Goal: Information Seeking & Learning: Get advice/opinions

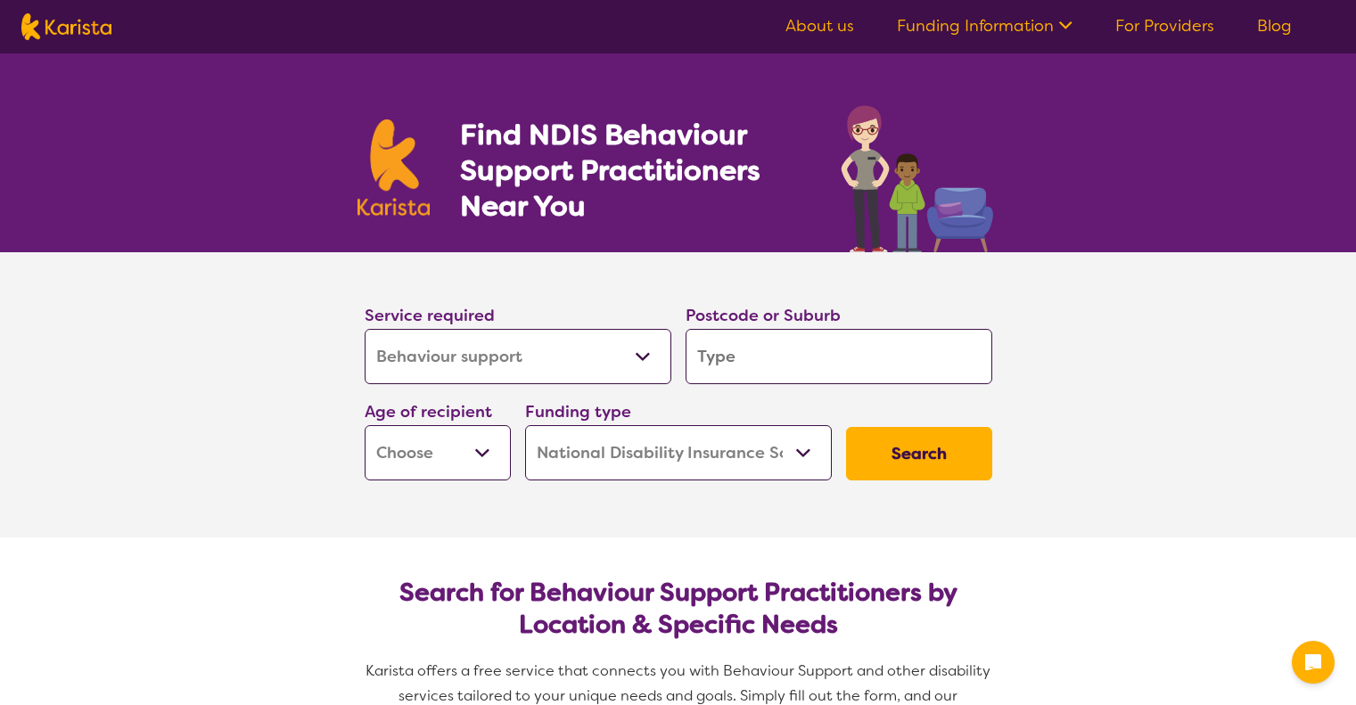
select select "Behaviour support"
select select "NDIS"
select select "Behaviour support"
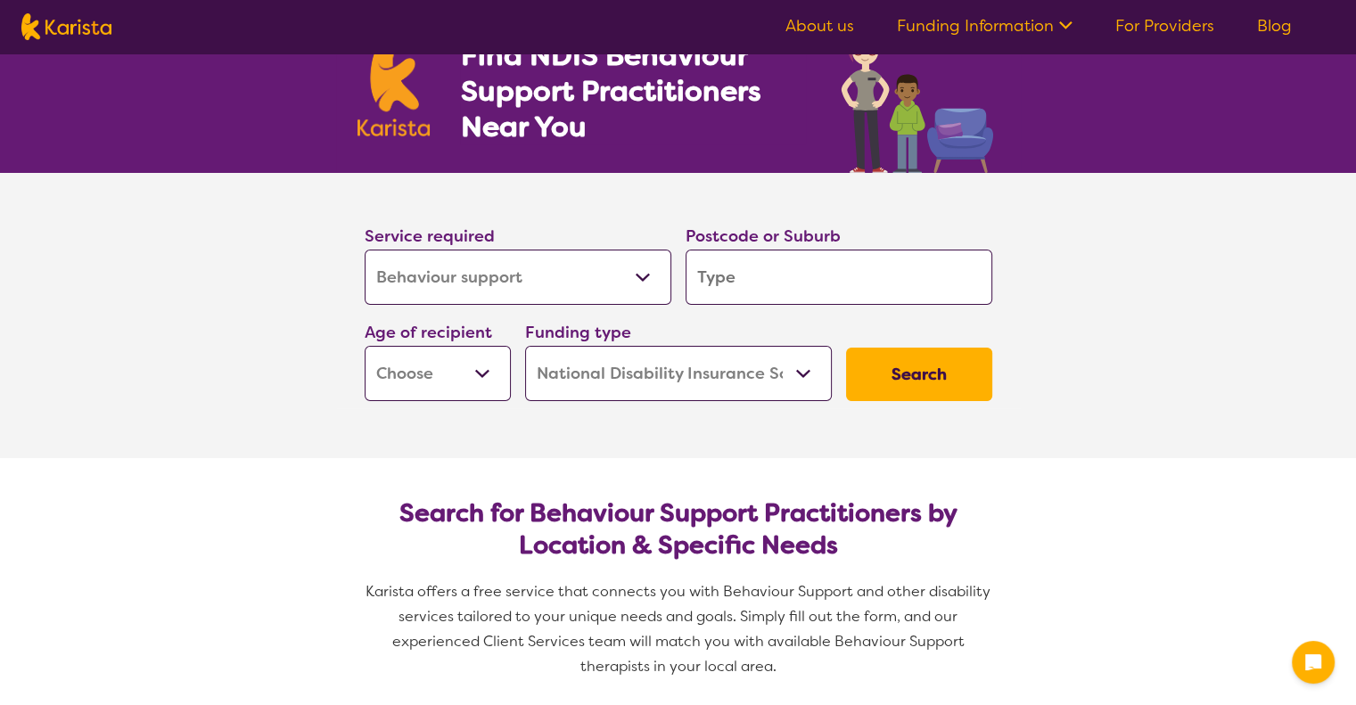
scroll to position [89, 0]
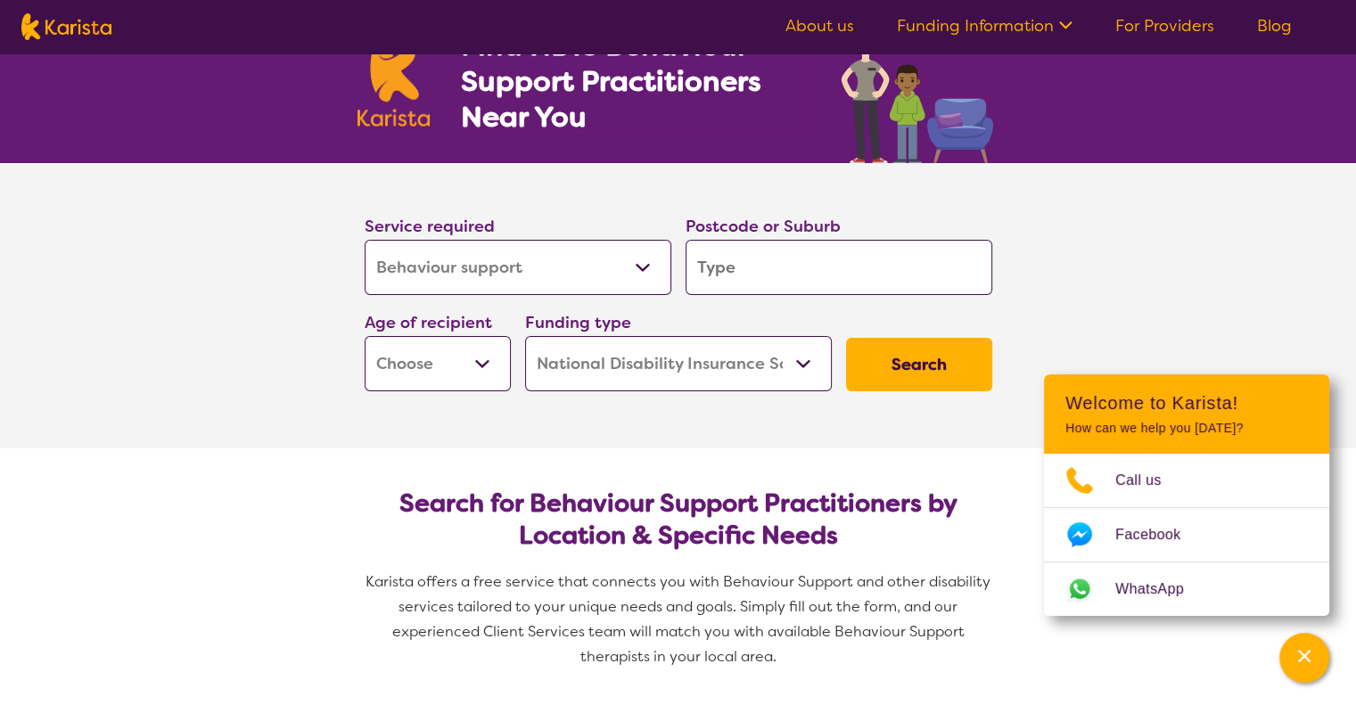
click at [686, 364] on select "Home Care Package (HCP) National Disability Insurance Scheme (NDIS) I don't know" at bounding box center [678, 363] width 307 height 55
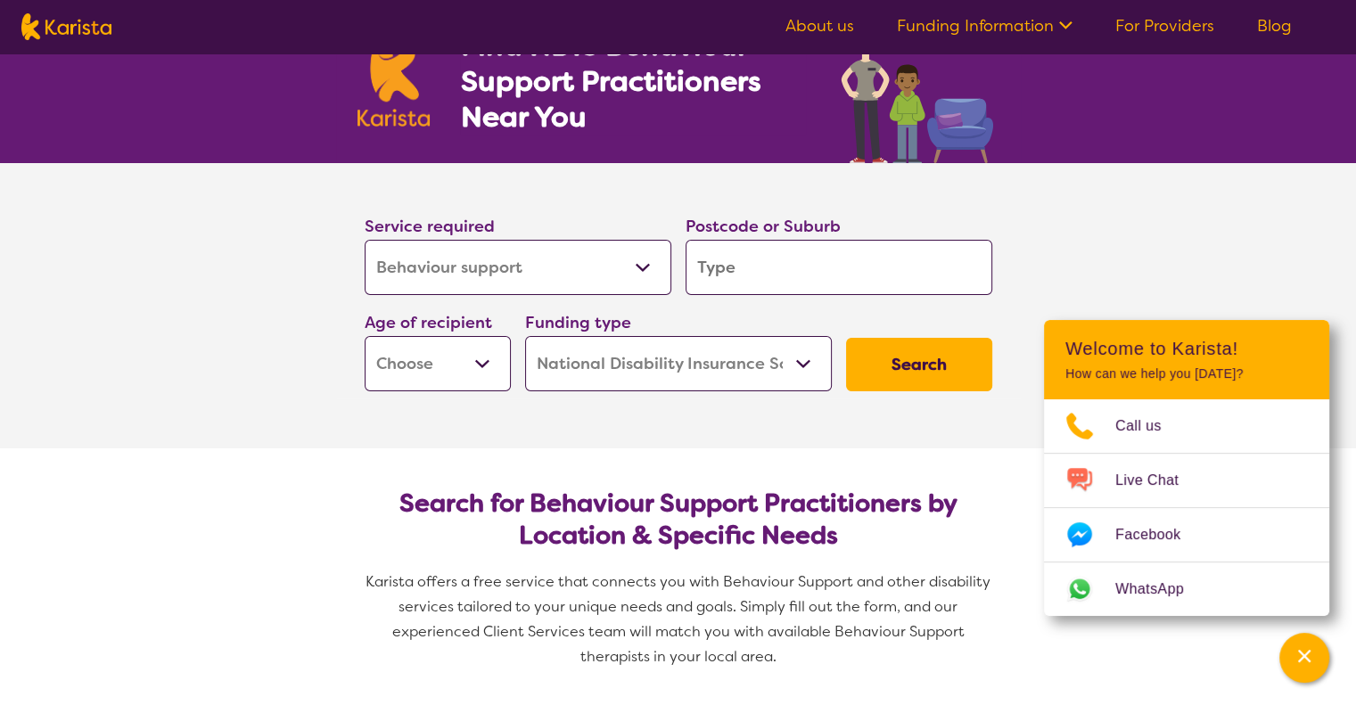
click at [699, 361] on select "Home Care Package (HCP) National Disability Insurance Scheme (NDIS) I don't know" at bounding box center [678, 363] width 307 height 55
click at [487, 366] on select "Early Childhood - 0 to 9 Child - 10 to 11 Adolescent - 12 to 17 Adult - 18 to 6…" at bounding box center [438, 363] width 146 height 55
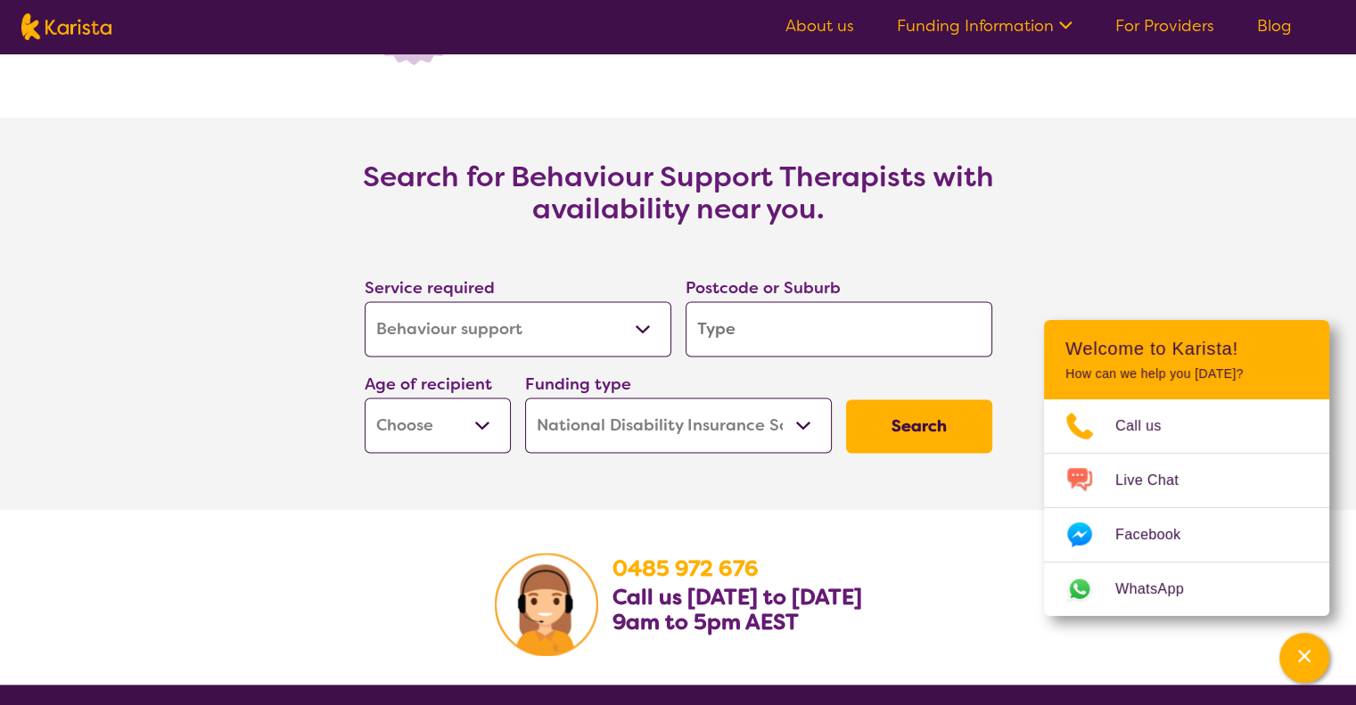
scroll to position [2585, 0]
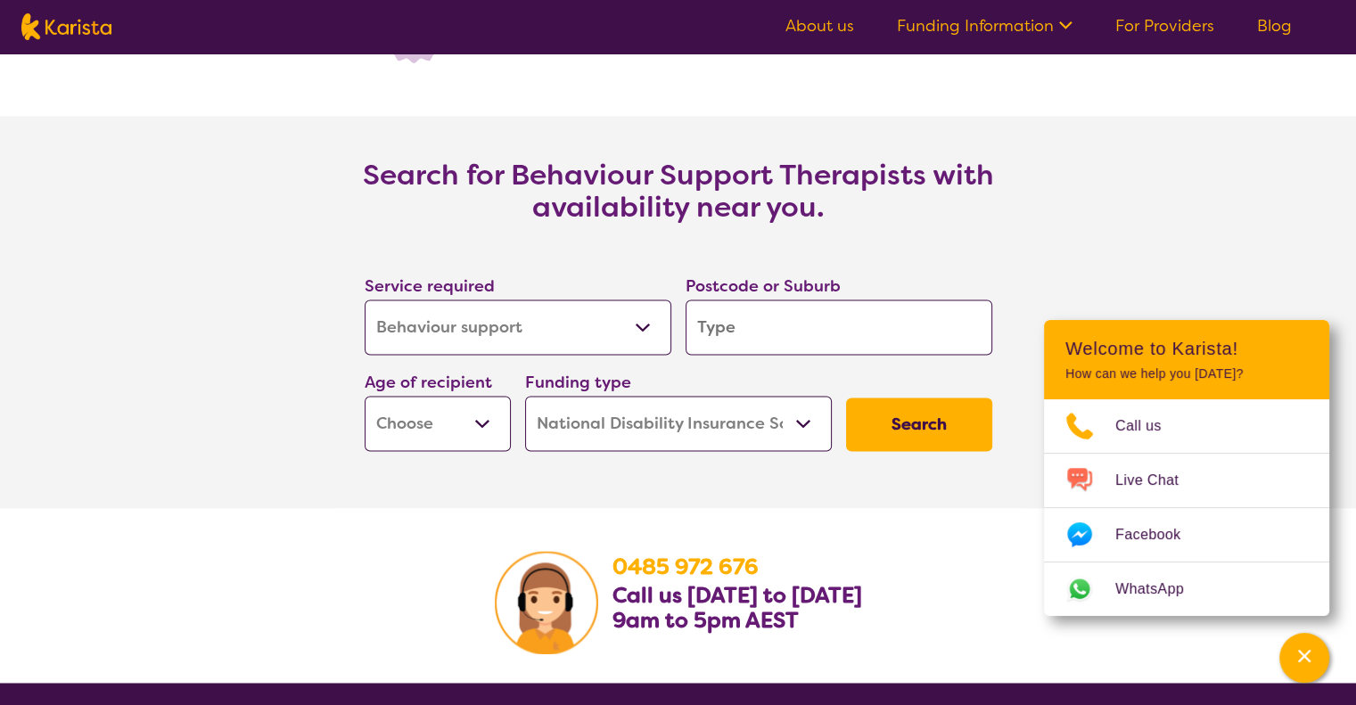
click at [727, 427] on select "Home Care Package (HCP) National Disability Insurance Scheme (NDIS) I don't know" at bounding box center [678, 423] width 307 height 55
select select "i-don-t-know"
click at [525, 396] on select "Home Care Package (HCP) National Disability Insurance Scheme (NDIS) I don't know" at bounding box center [678, 423] width 307 height 55
select select "i-don-t-know"
click at [465, 416] on select "Early Childhood - 0 to 9 Child - 10 to 11 Adolescent - 12 to 17 Adult - 18 to 6…" at bounding box center [438, 423] width 146 height 55
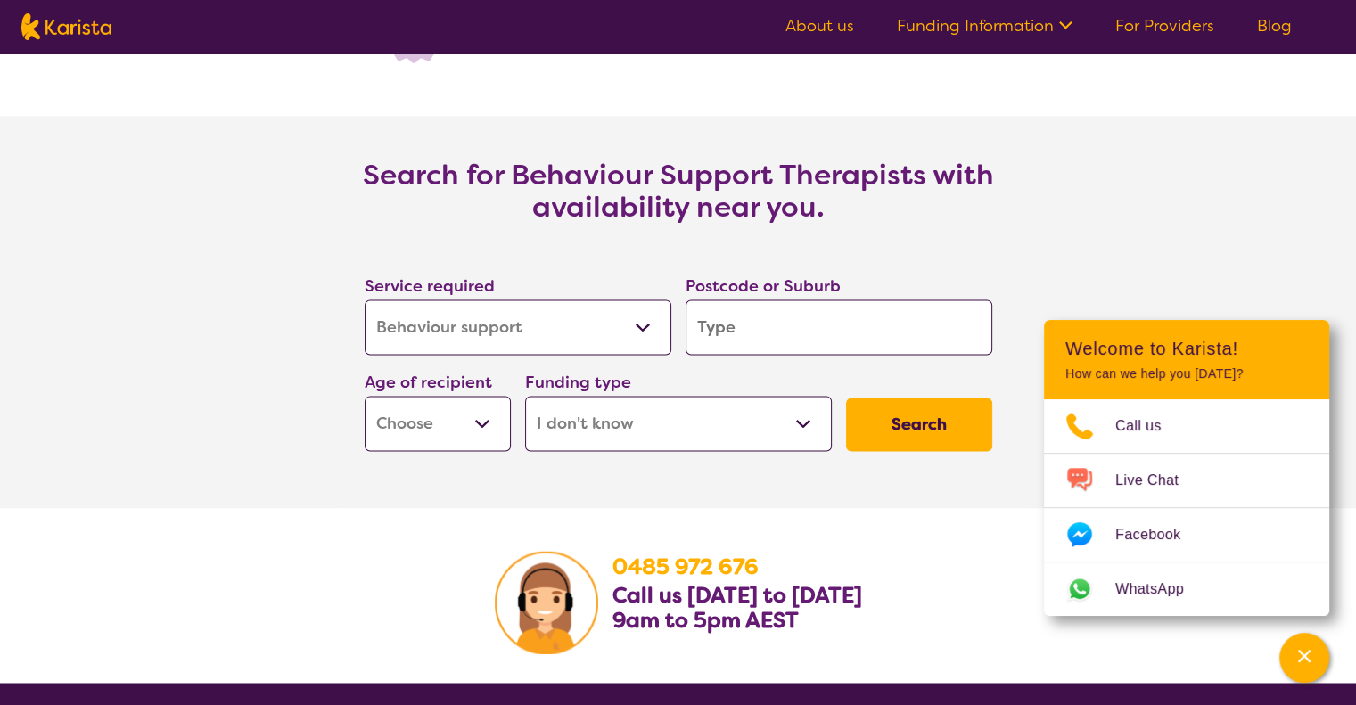
select select "EC"
click at [365, 396] on select "Early Childhood - 0 to 9 Child - 10 to 11 Adolescent - 12 to 17 Adult - 18 to 6…" at bounding box center [438, 423] width 146 height 55
select select "EC"
click at [756, 326] on input "search" at bounding box center [839, 327] width 307 height 55
type input "4"
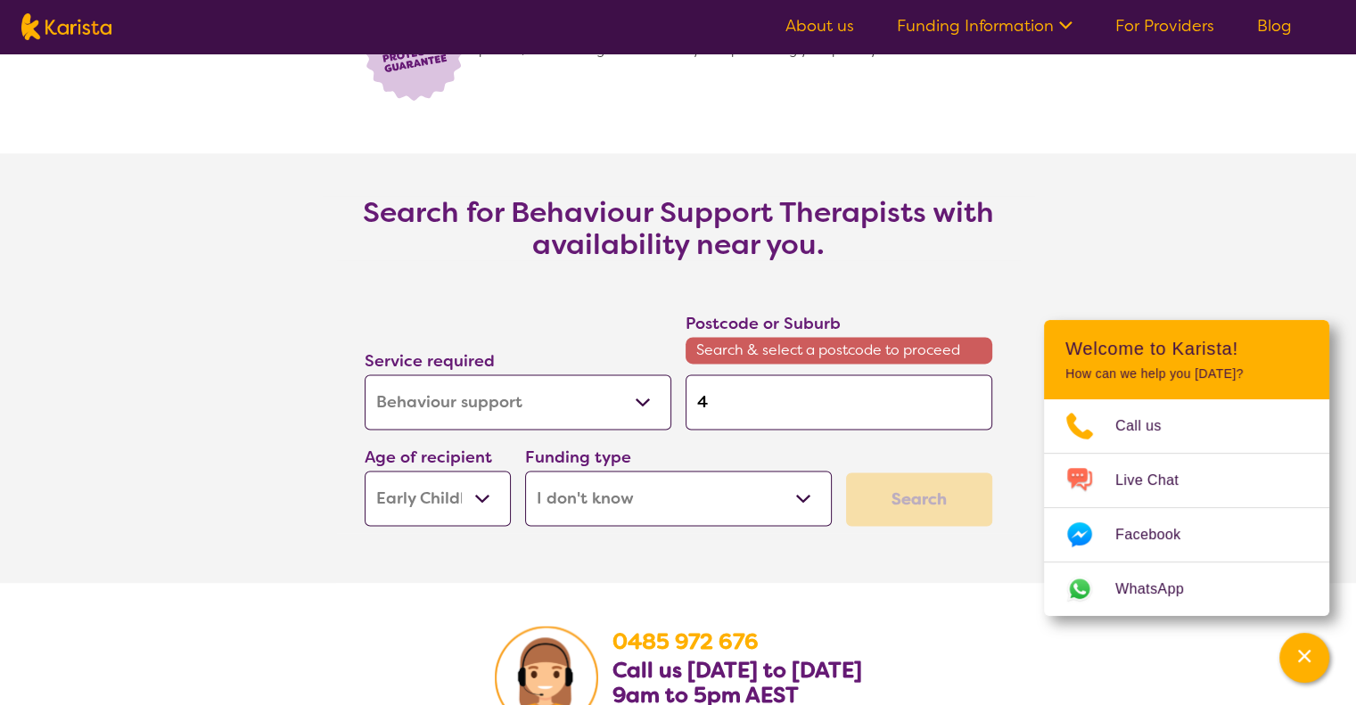
type input "4"
select select "NDIS"
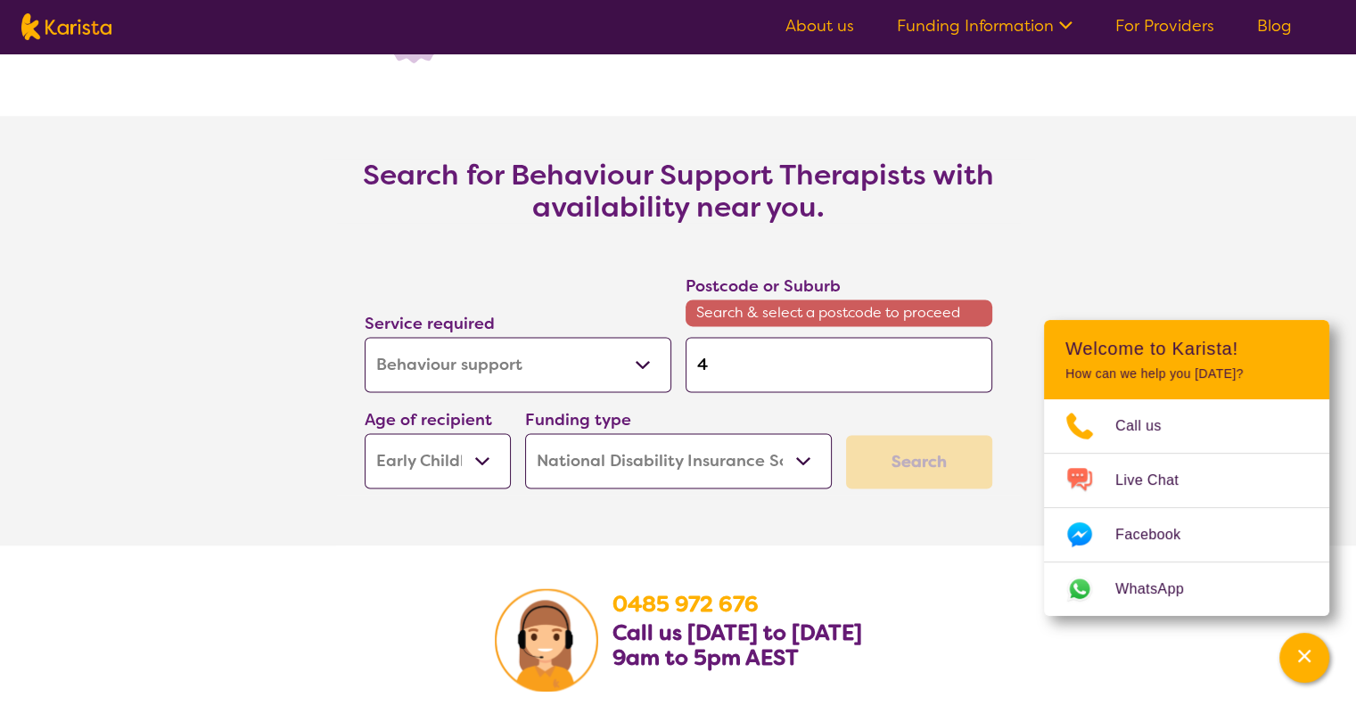
type input "45"
type input "450"
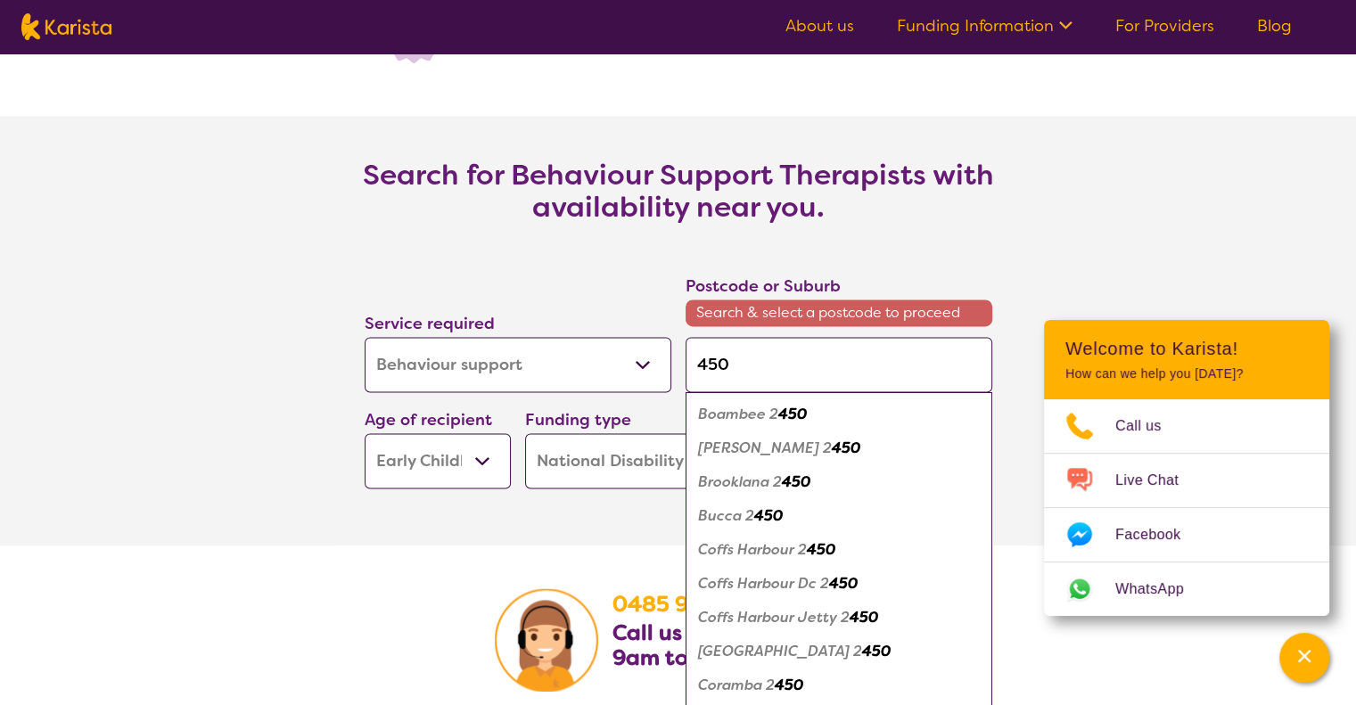
type input "4509"
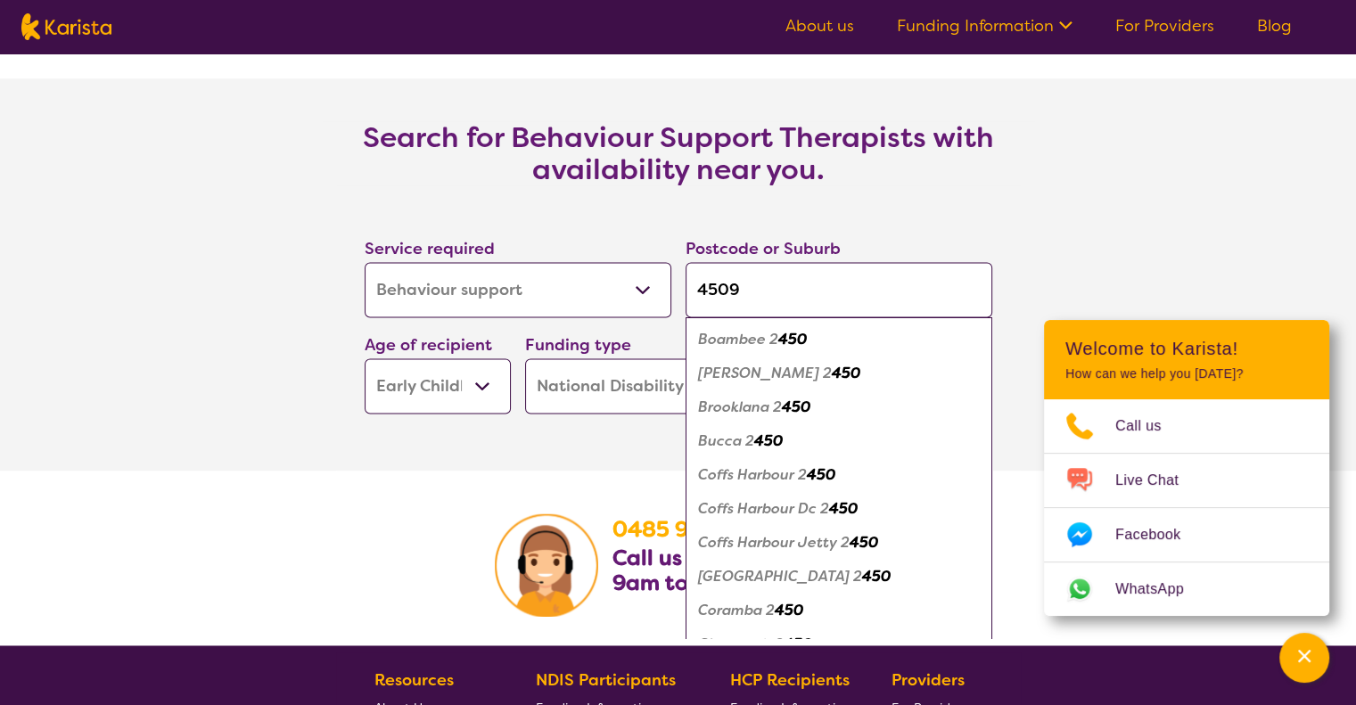
scroll to position [2585, 0]
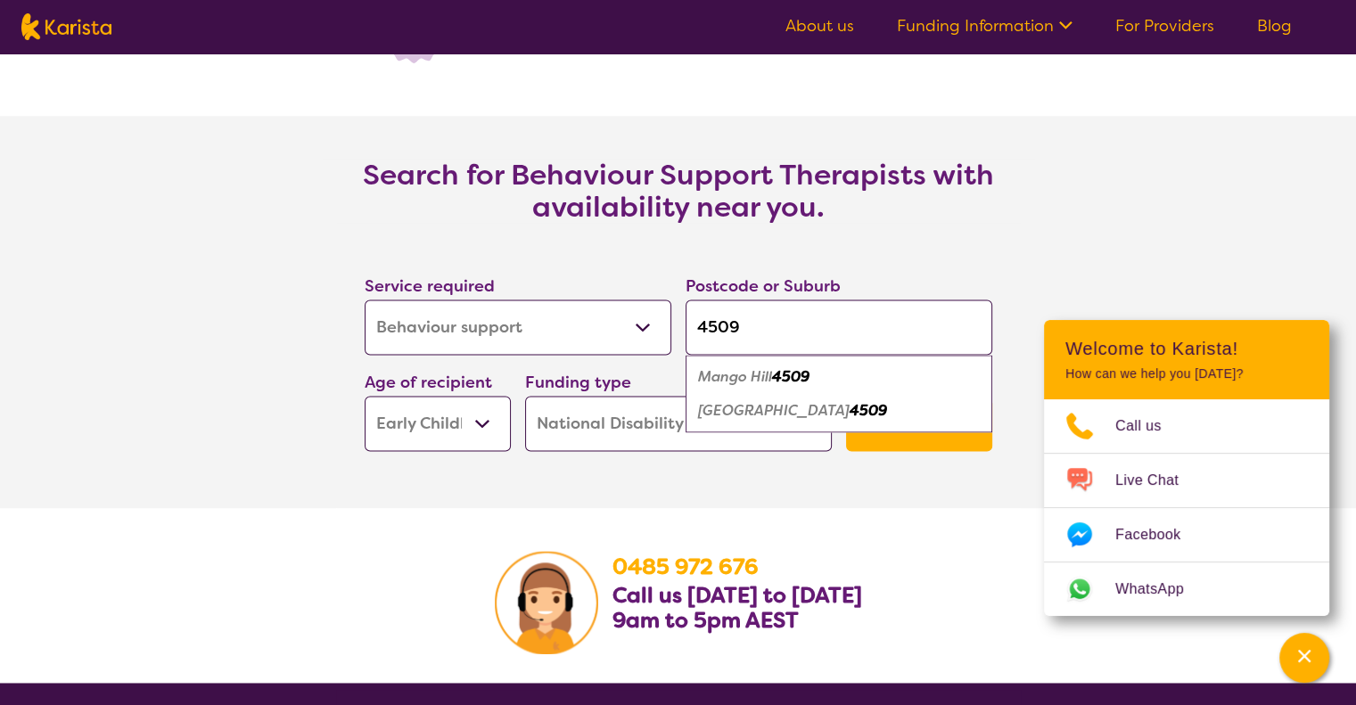
type input "4509"
click at [770, 406] on em "[GEOGRAPHIC_DATA]" at bounding box center [774, 410] width 152 height 19
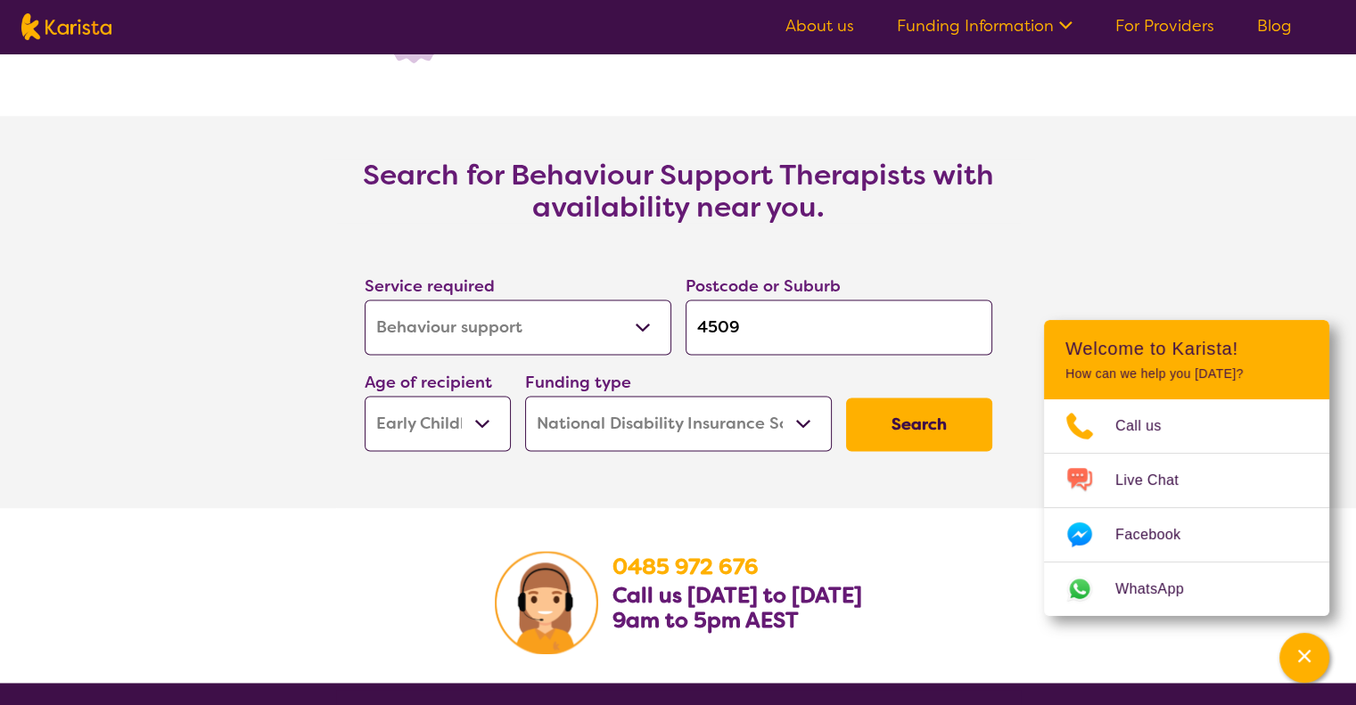
click at [926, 431] on button "Search" at bounding box center [919, 424] width 146 height 53
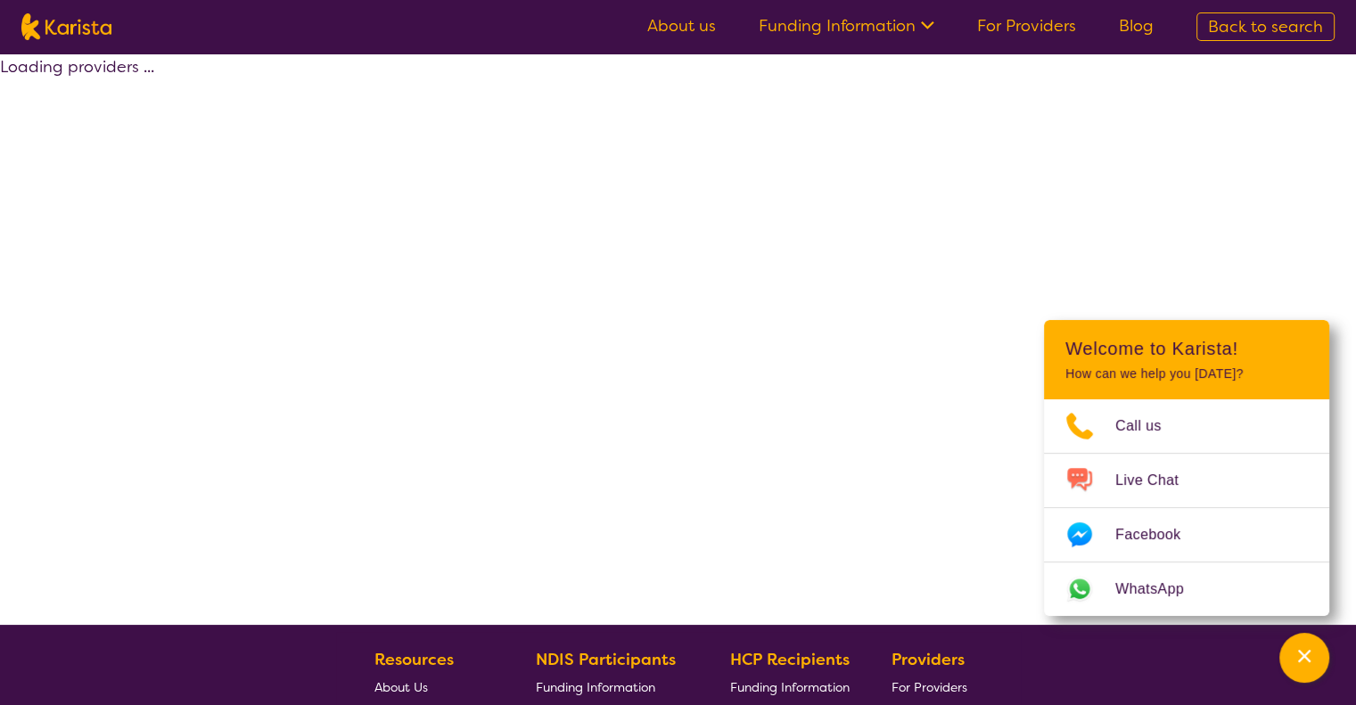
select select "by_score"
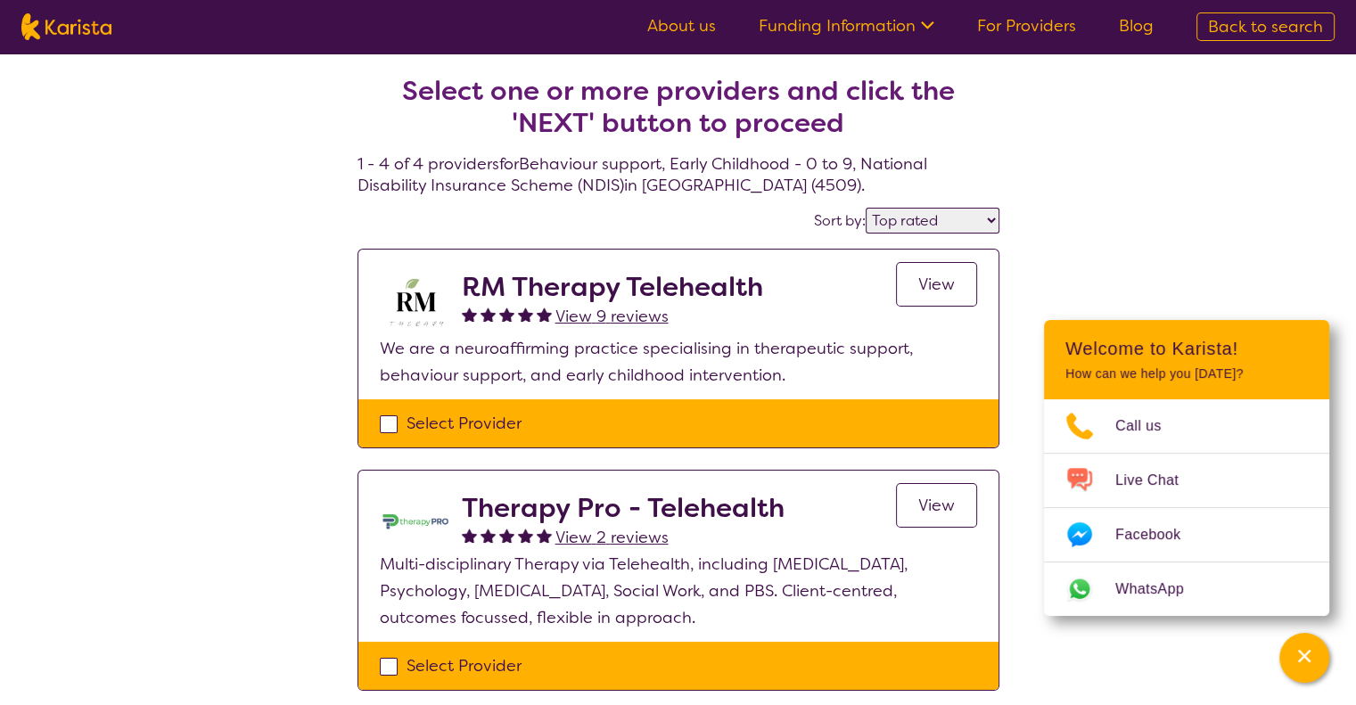
click at [599, 314] on span "View 9 reviews" at bounding box center [611, 316] width 113 height 21
